Goal: Check status: Check status

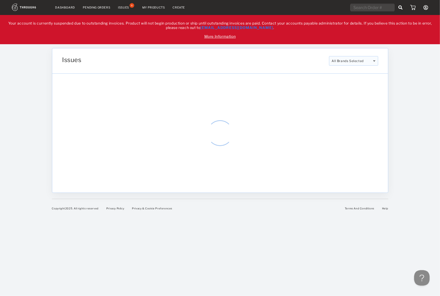
click at [374, 5] on input "text" at bounding box center [372, 8] width 44 height 8
paste input "318432"
type input "318432"
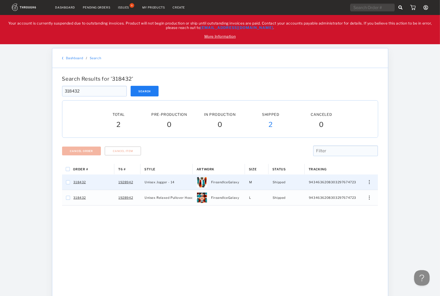
click at [369, 181] on div "Press SPACE to select this row." at bounding box center [367, 182] width 12 height 4
click at [345, 213] on span "View History" at bounding box center [345, 209] width 20 height 7
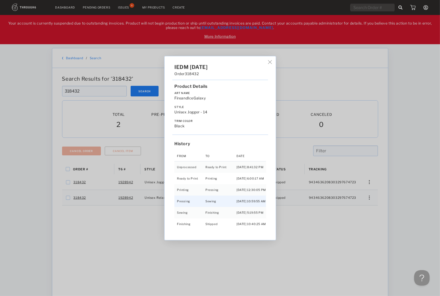
scroll to position [1, 0]
click at [368, 197] on div "IEDM 04/30/25 Order 318432 Product Details Art Name FireandIceGalaxy Style Unis…" at bounding box center [220, 148] width 440 height 296
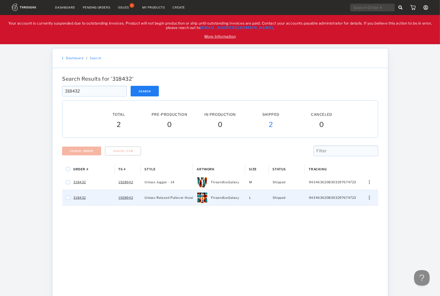
click at [369, 198] on img "Press SPACE to select this row." at bounding box center [369, 198] width 1 height 4
click at [343, 226] on span "View History" at bounding box center [345, 225] width 20 height 7
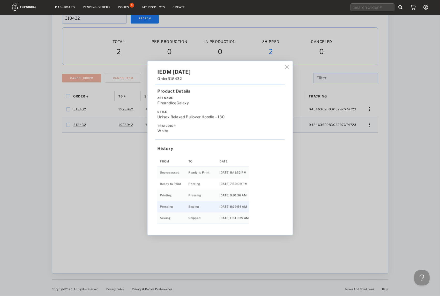
scroll to position [74, 0]
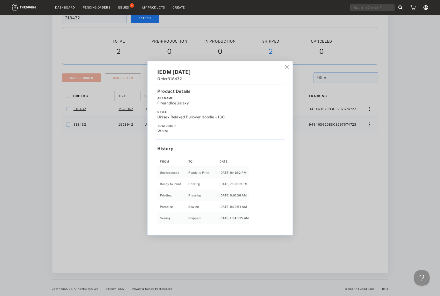
click at [341, 188] on div "IEDM 04/30/25 Order 318432 Product Details Art Name FireandIceGalaxy Style Unis…" at bounding box center [220, 148] width 440 height 296
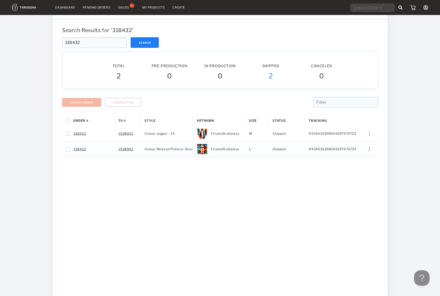
scroll to position [0, 0]
